Goal: Transaction & Acquisition: Purchase product/service

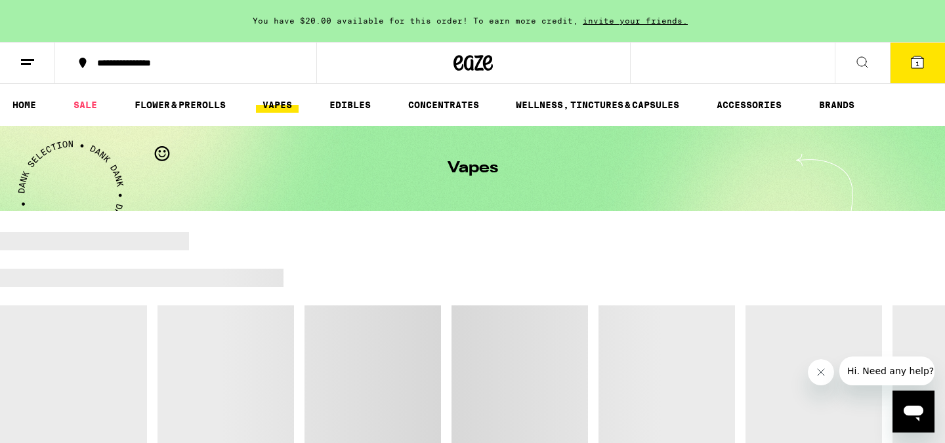
click at [861, 57] on icon at bounding box center [862, 62] width 10 height 10
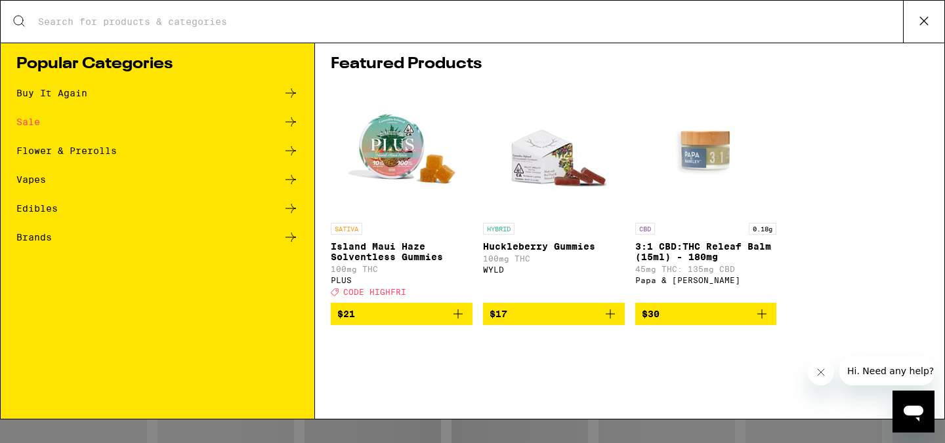
click at [101, 104] on ul "Buy It Again Sale Flower & Prerolls Vapes Edibles Brands" at bounding box center [157, 171] width 282 height 173
click at [70, 90] on div "Buy It Again" at bounding box center [51, 93] width 71 height 9
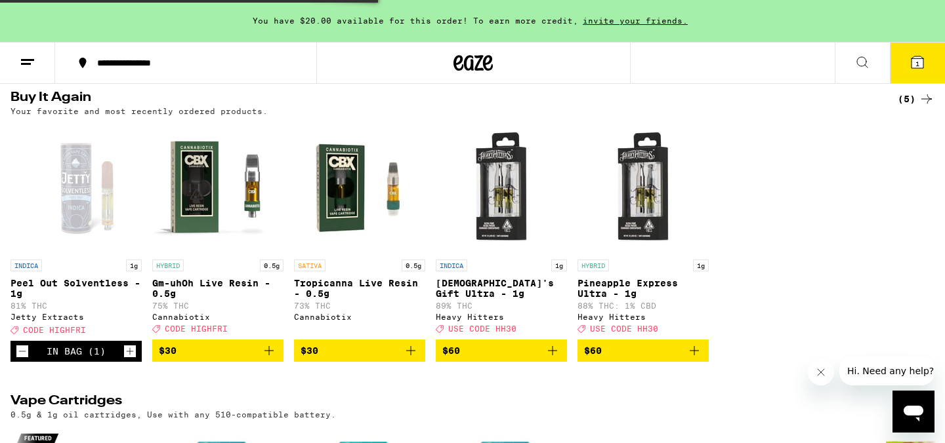
scroll to position [134, 0]
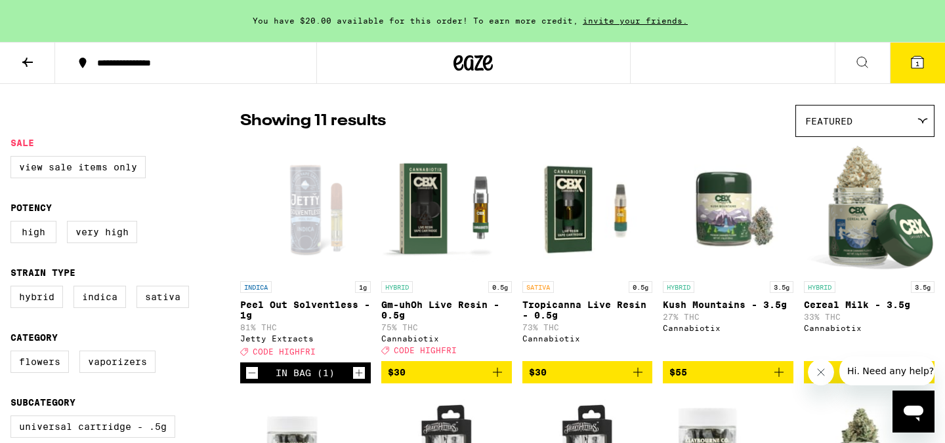
scroll to position [78, 0]
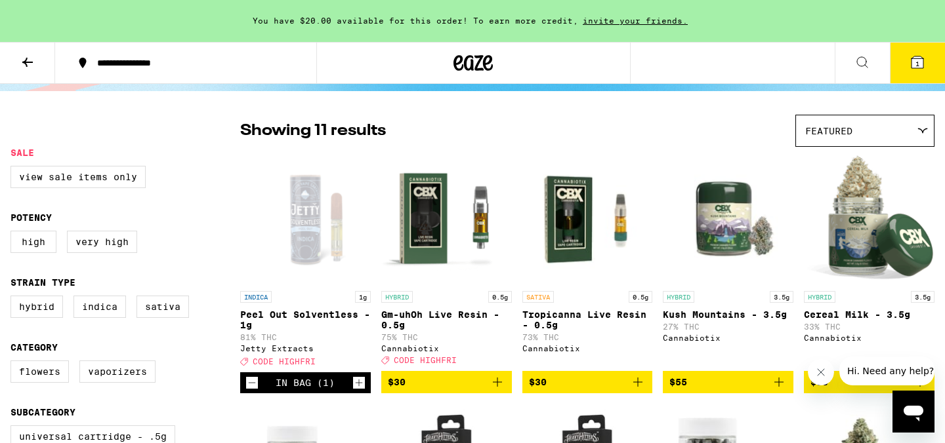
click at [251, 391] on icon "Decrement" at bounding box center [252, 383] width 12 height 16
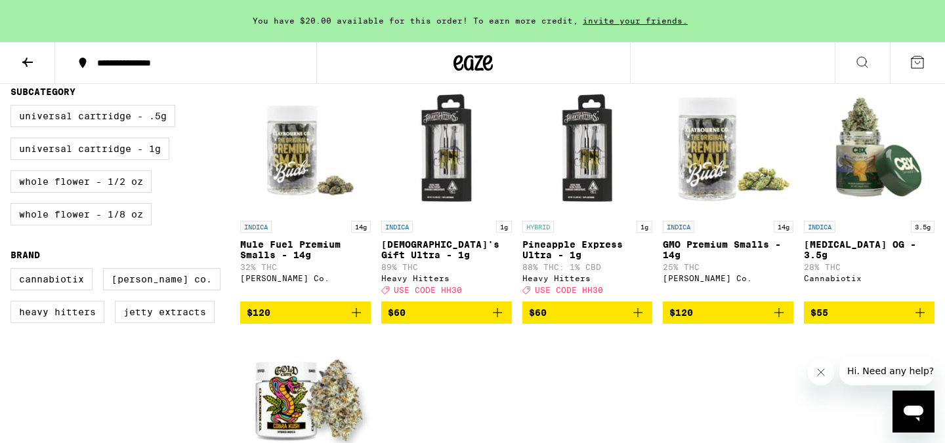
scroll to position [0, 0]
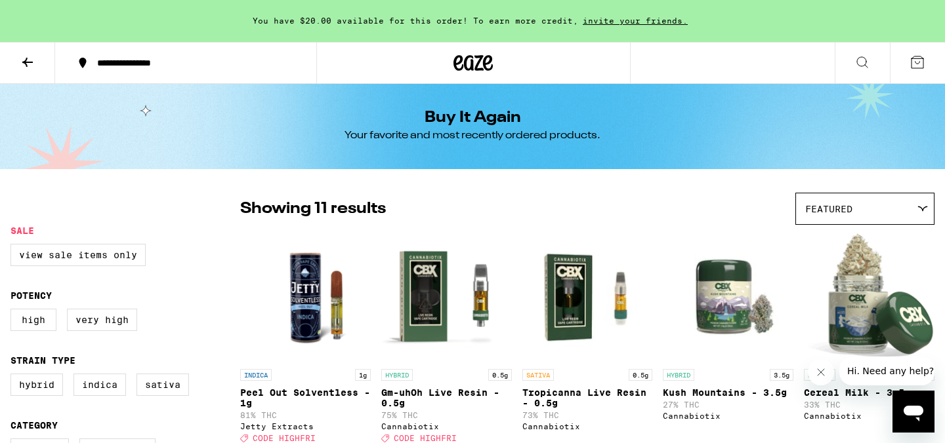
click at [861, 59] on icon at bounding box center [862, 62] width 16 height 16
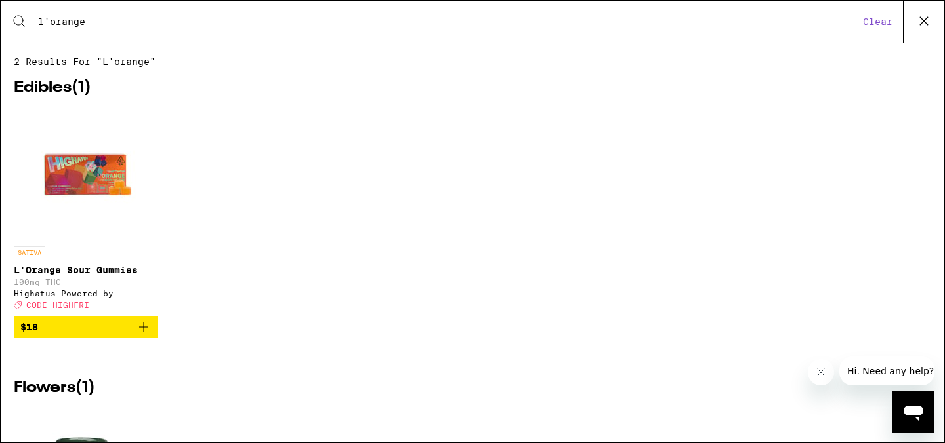
click at [43, 17] on input "l'orange" at bounding box center [447, 22] width 821 height 12
type input "la'orange"
click at [106, 16] on input "la'orange" at bounding box center [447, 22] width 821 height 12
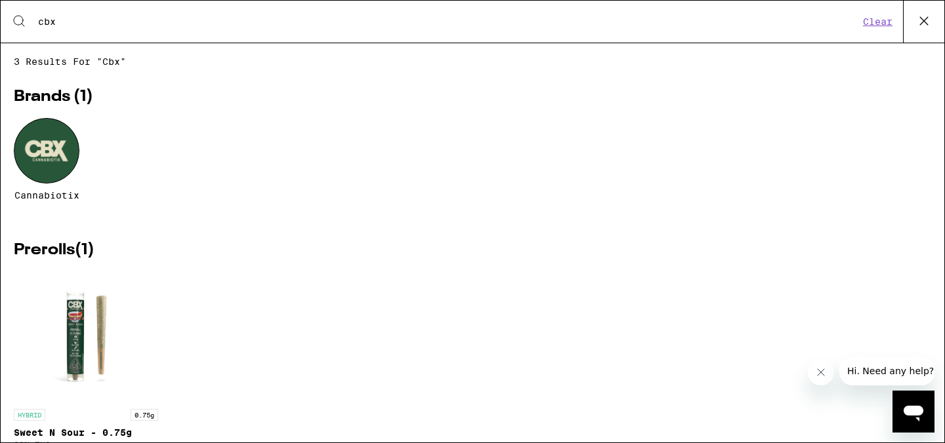
type input "cbx"
click at [49, 149] on div at bounding box center [47, 151] width 66 height 66
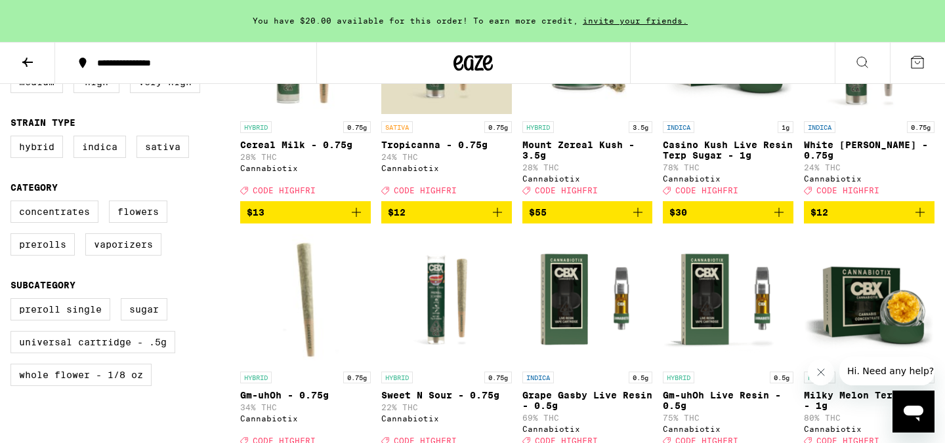
scroll to position [565, 0]
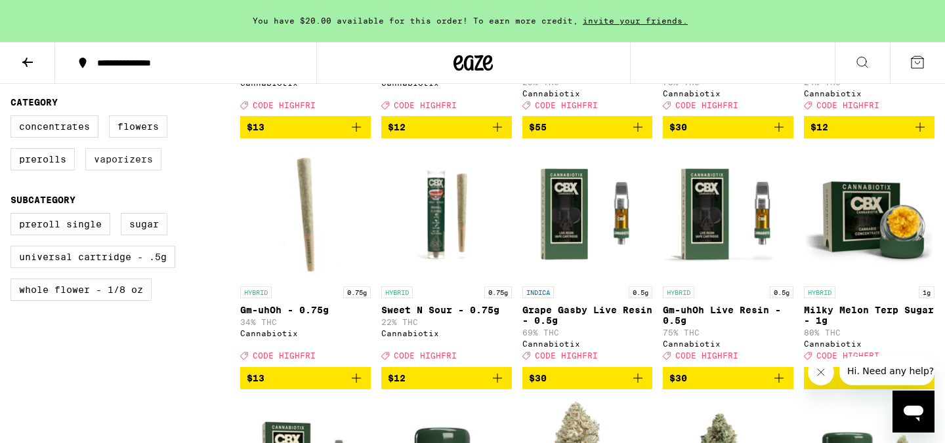
click at [146, 171] on label "Vaporizers" at bounding box center [123, 159] width 76 height 22
click at [14, 118] on input "Vaporizers" at bounding box center [13, 117] width 1 height 1
checkbox input "true"
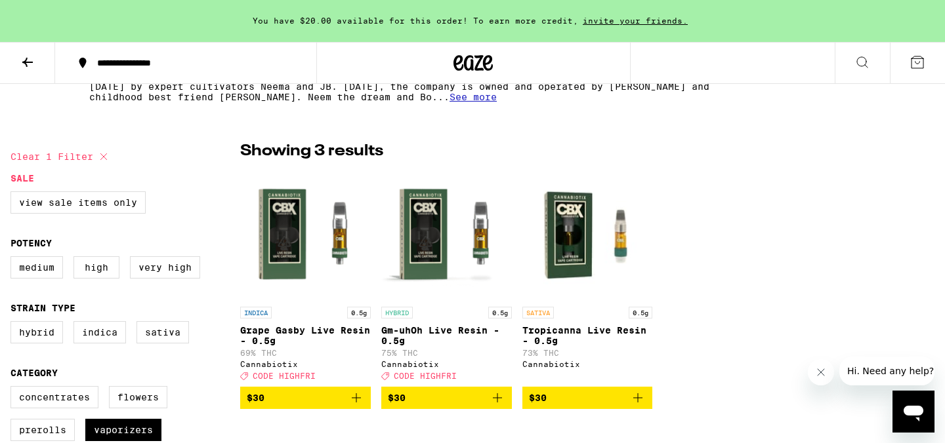
scroll to position [295, 0]
